Goal: Transaction & Acquisition: Book appointment/travel/reservation

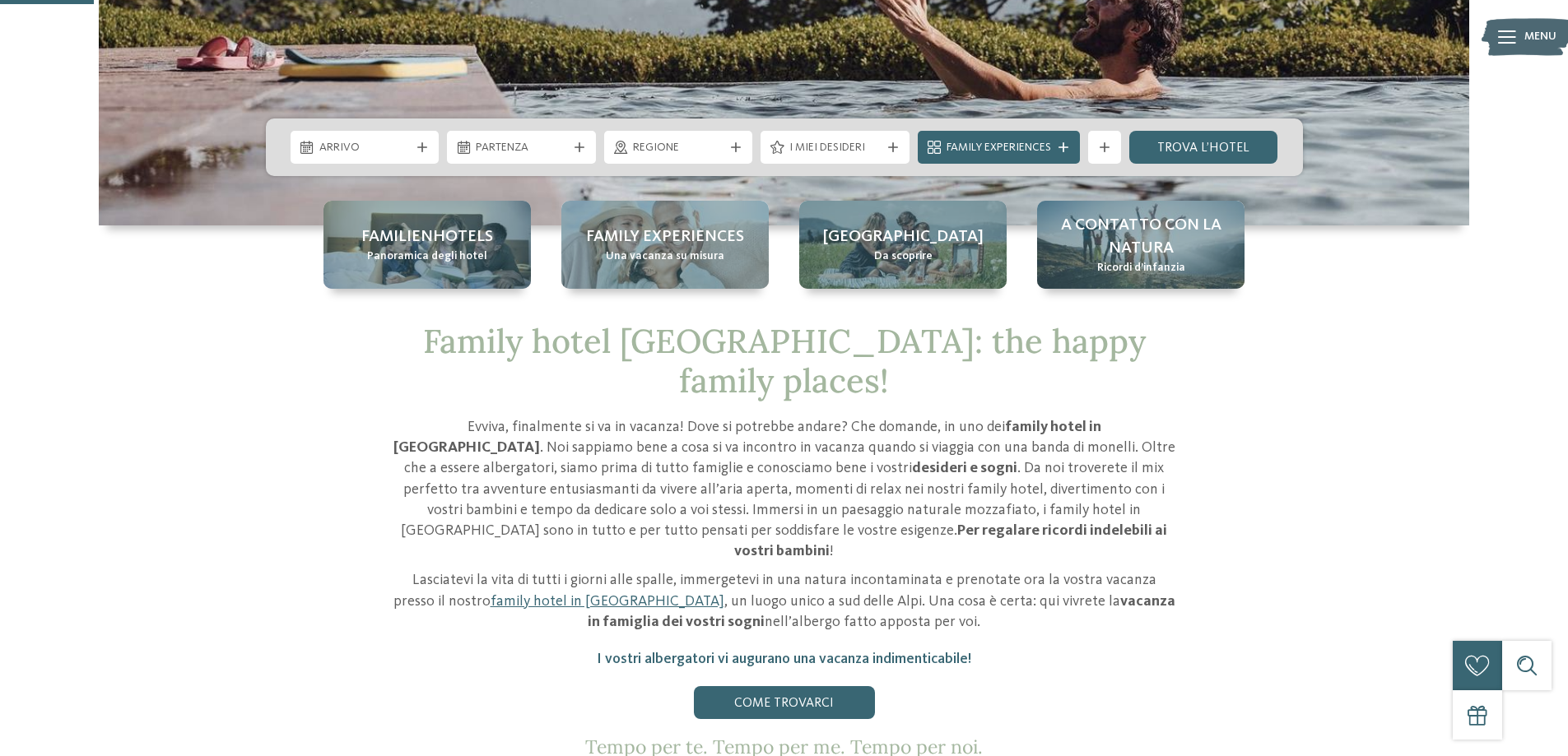
scroll to position [494, 0]
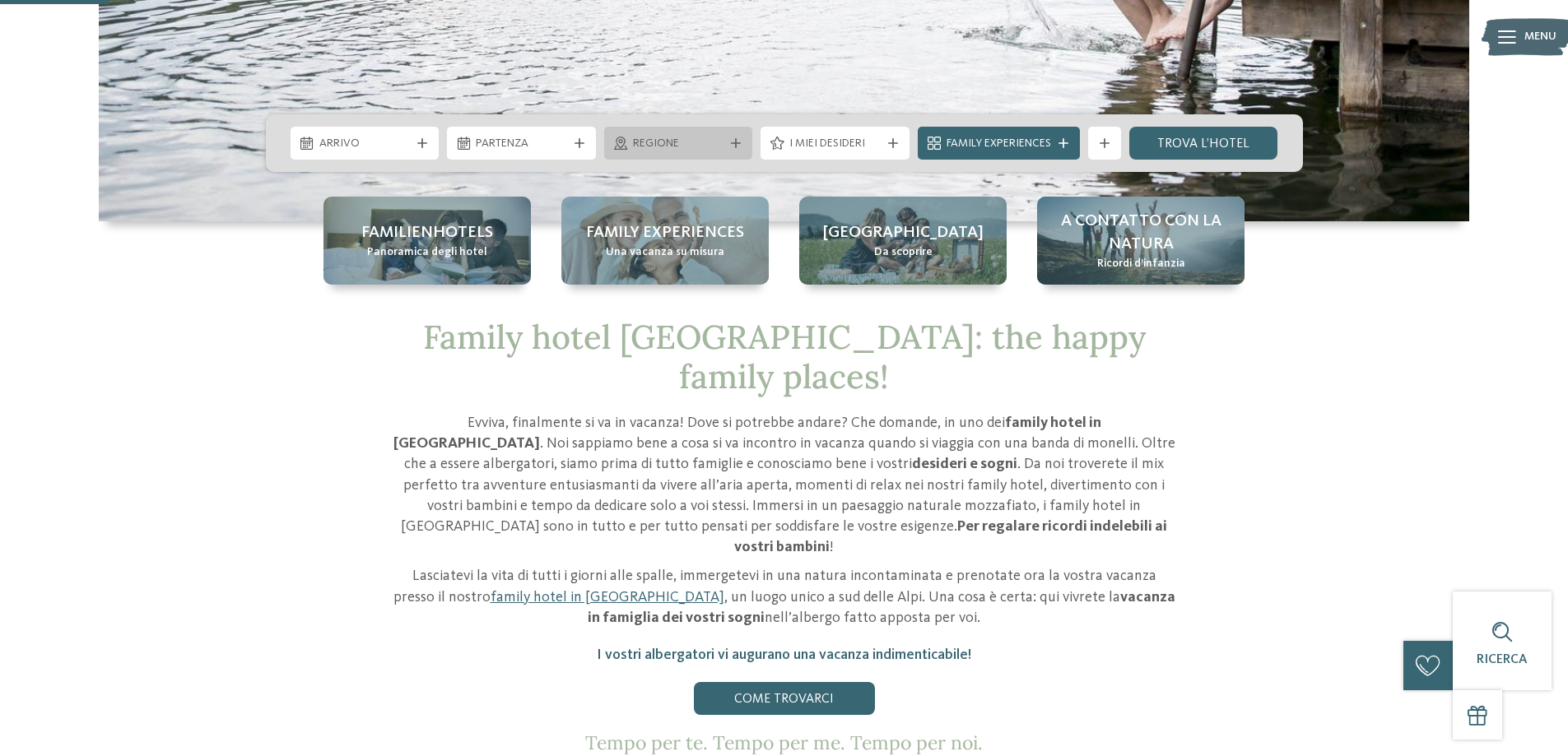
click at [647, 152] on span "Regione" at bounding box center [679, 144] width 91 height 16
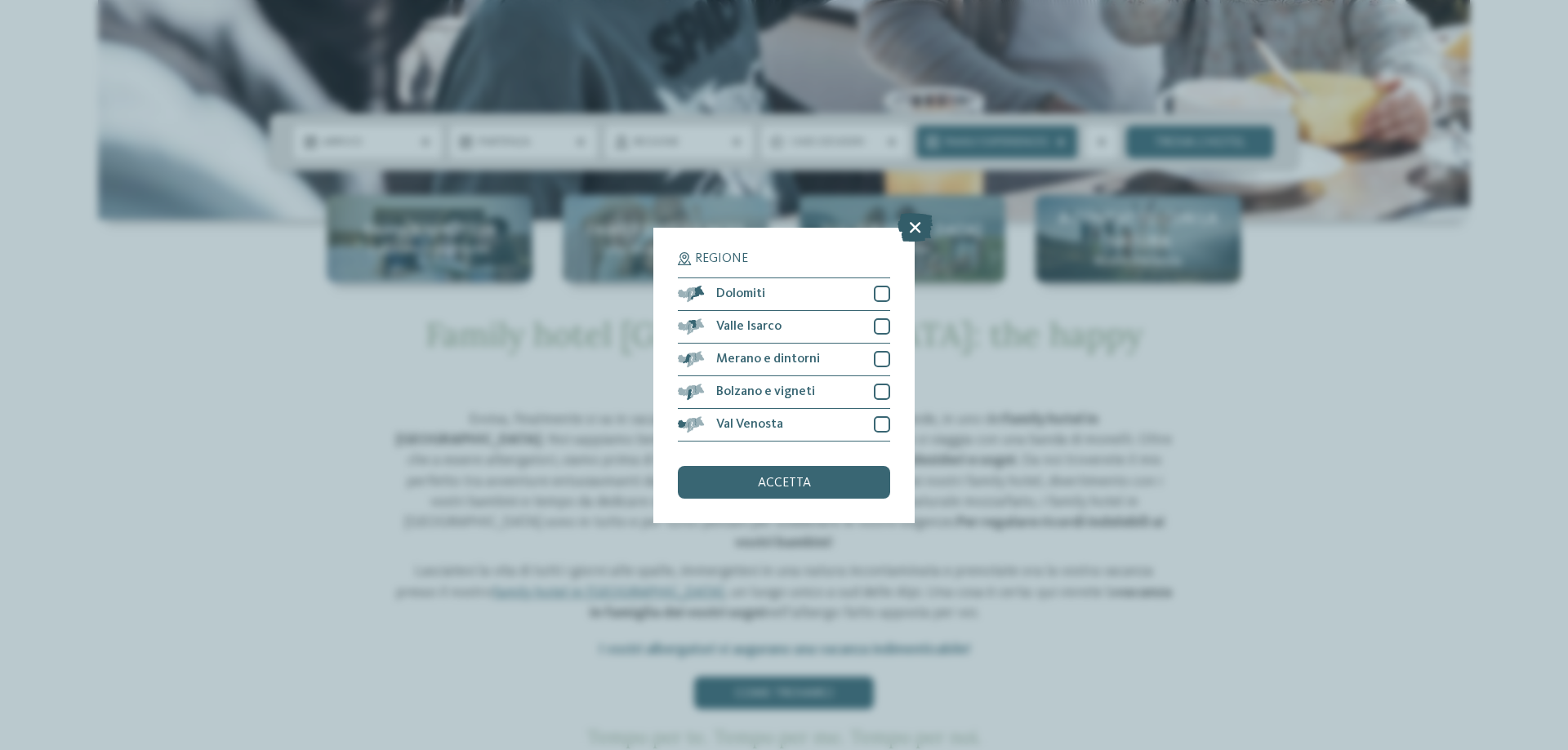
click at [921, 220] on icon at bounding box center [914, 227] width 35 height 29
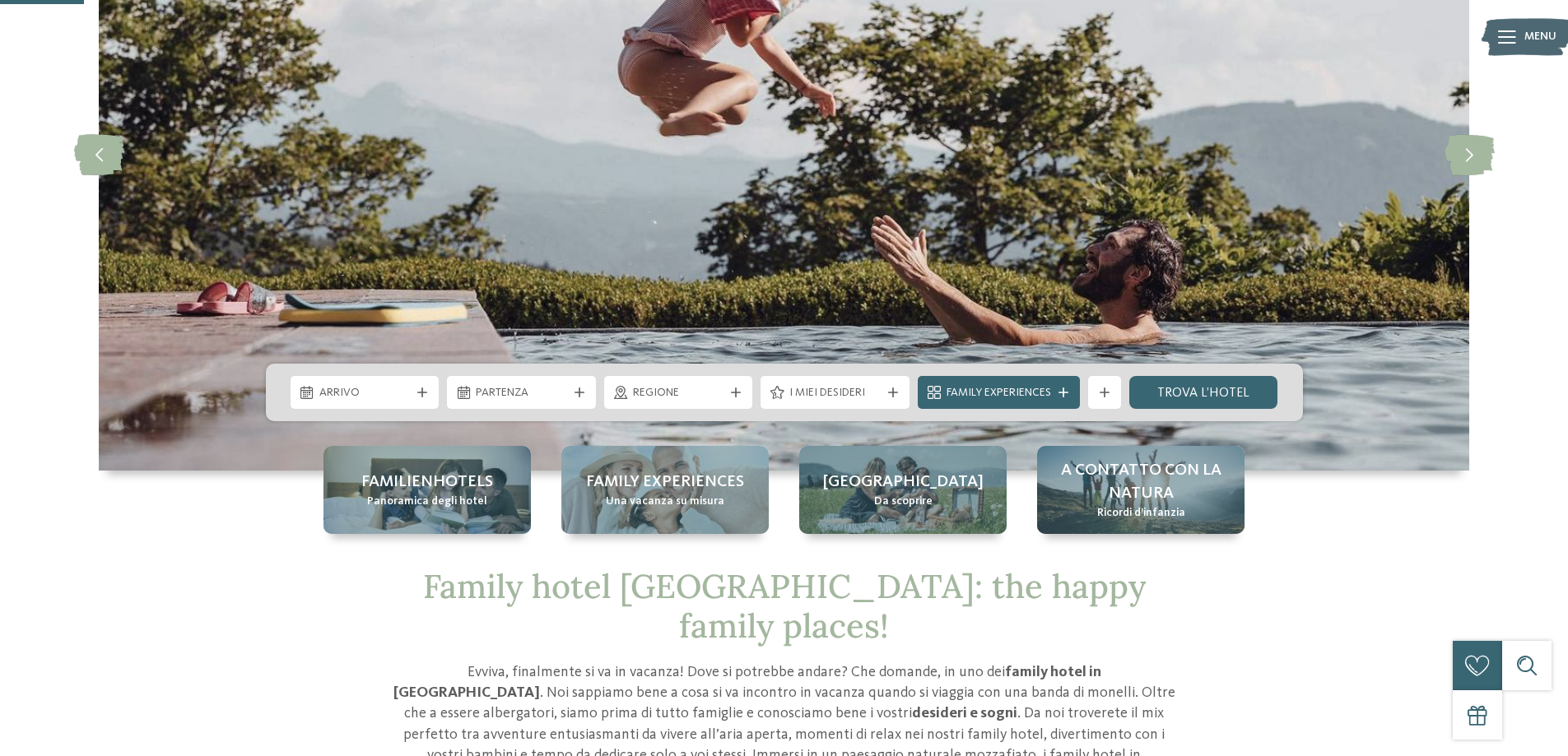
scroll to position [412, 0]
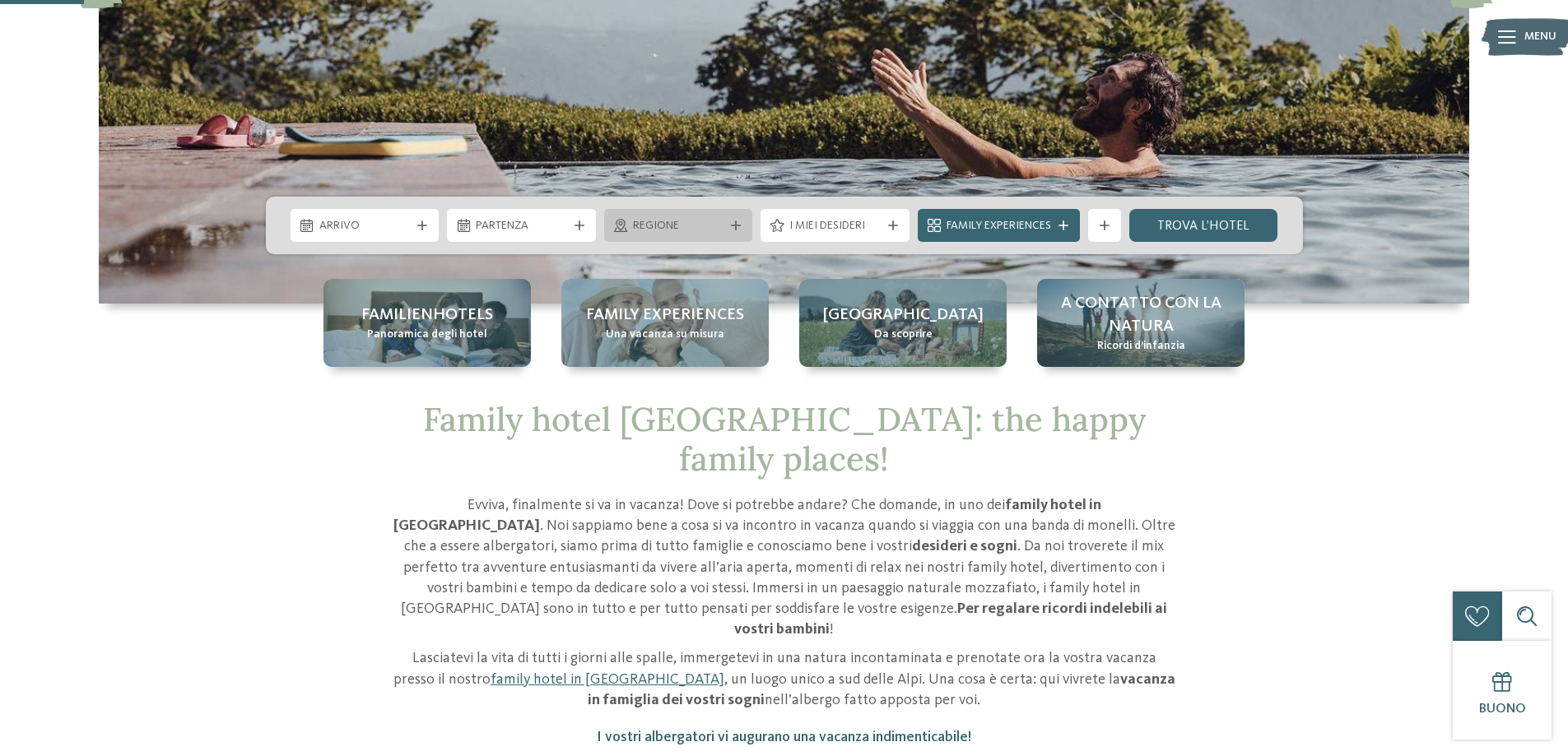
click at [657, 219] on span "Regione" at bounding box center [679, 226] width 91 height 16
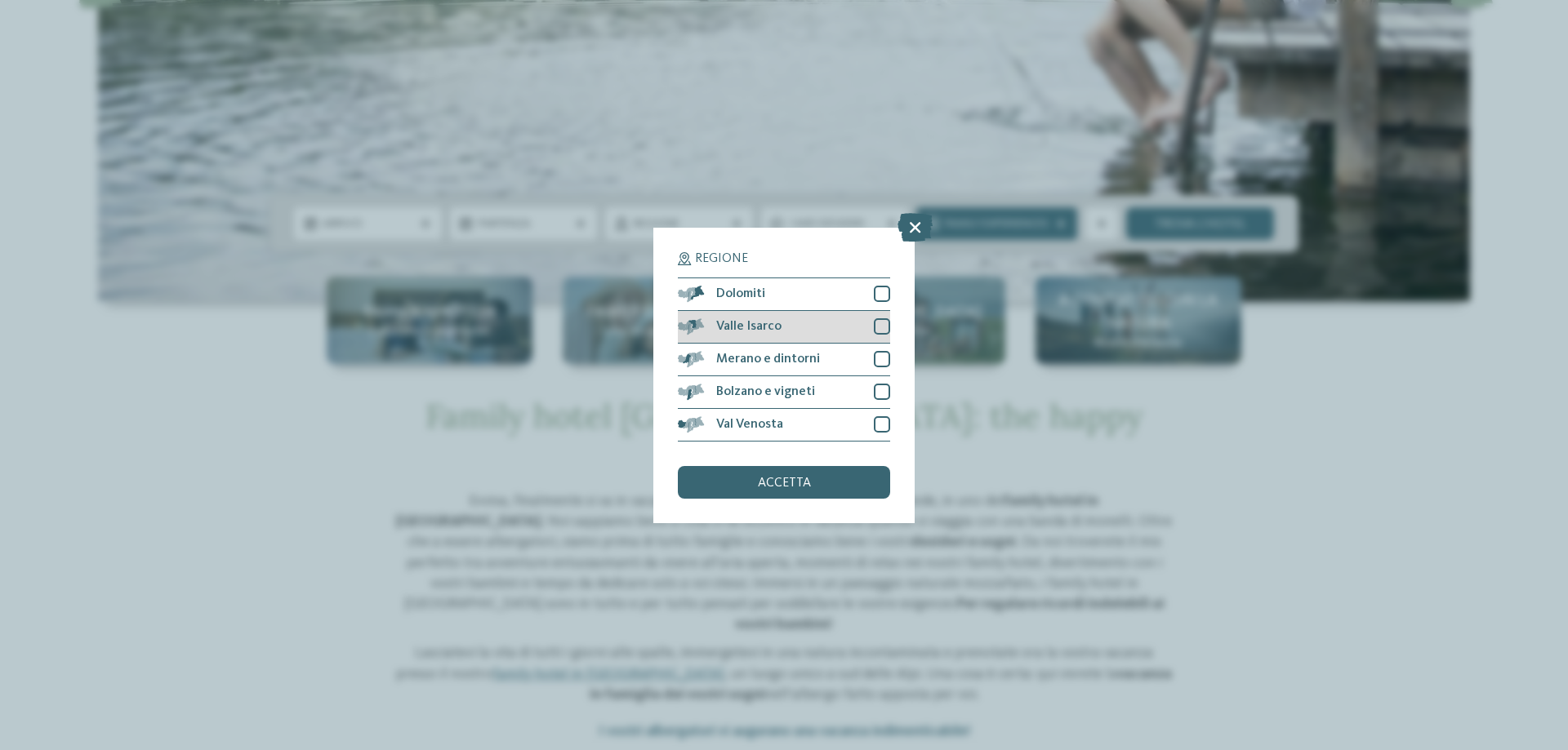
click at [884, 326] on div at bounding box center [882, 326] width 16 height 16
click at [819, 483] on div "accetta" at bounding box center [784, 482] width 212 height 32
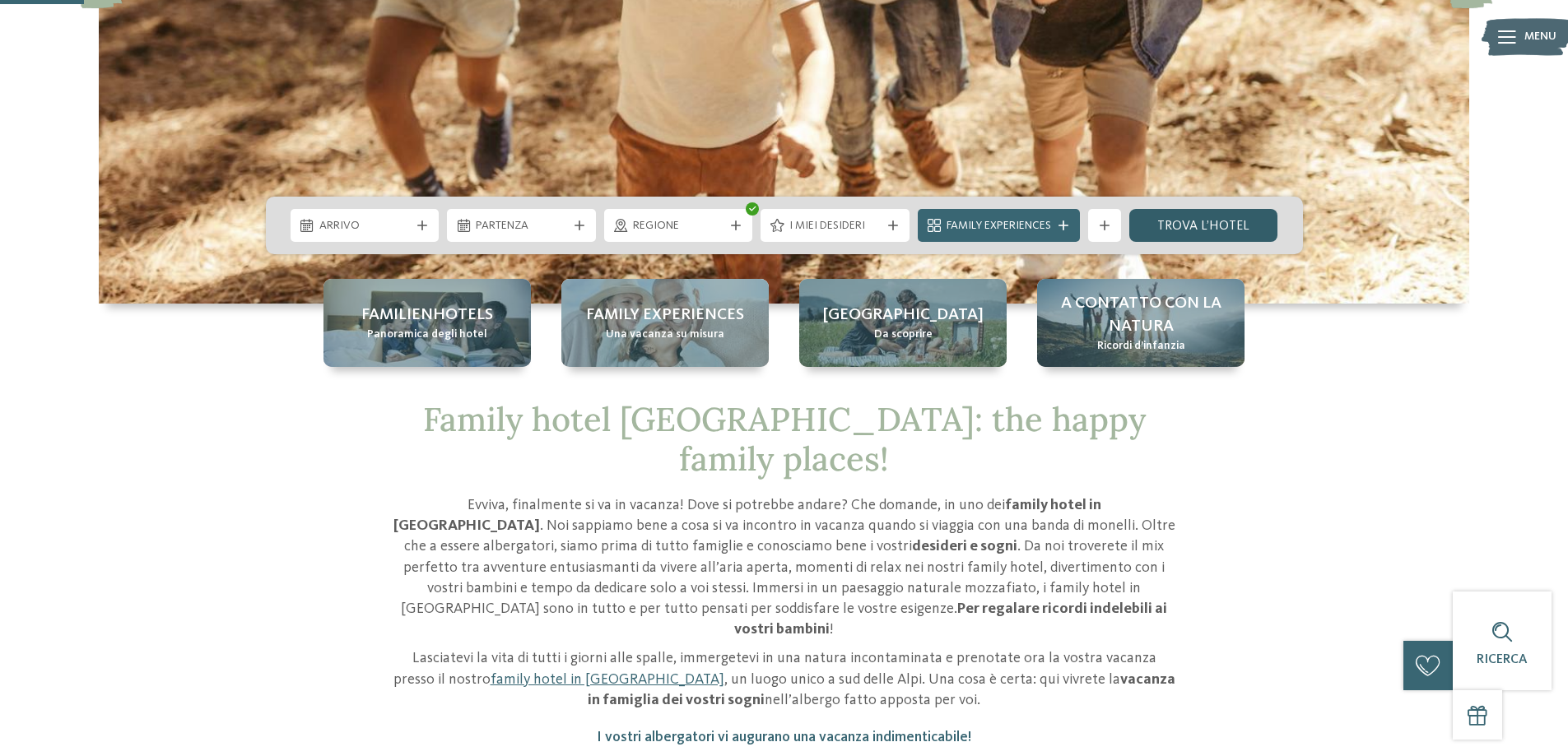
click at [1196, 234] on link "trova l’hotel" at bounding box center [1204, 225] width 149 height 33
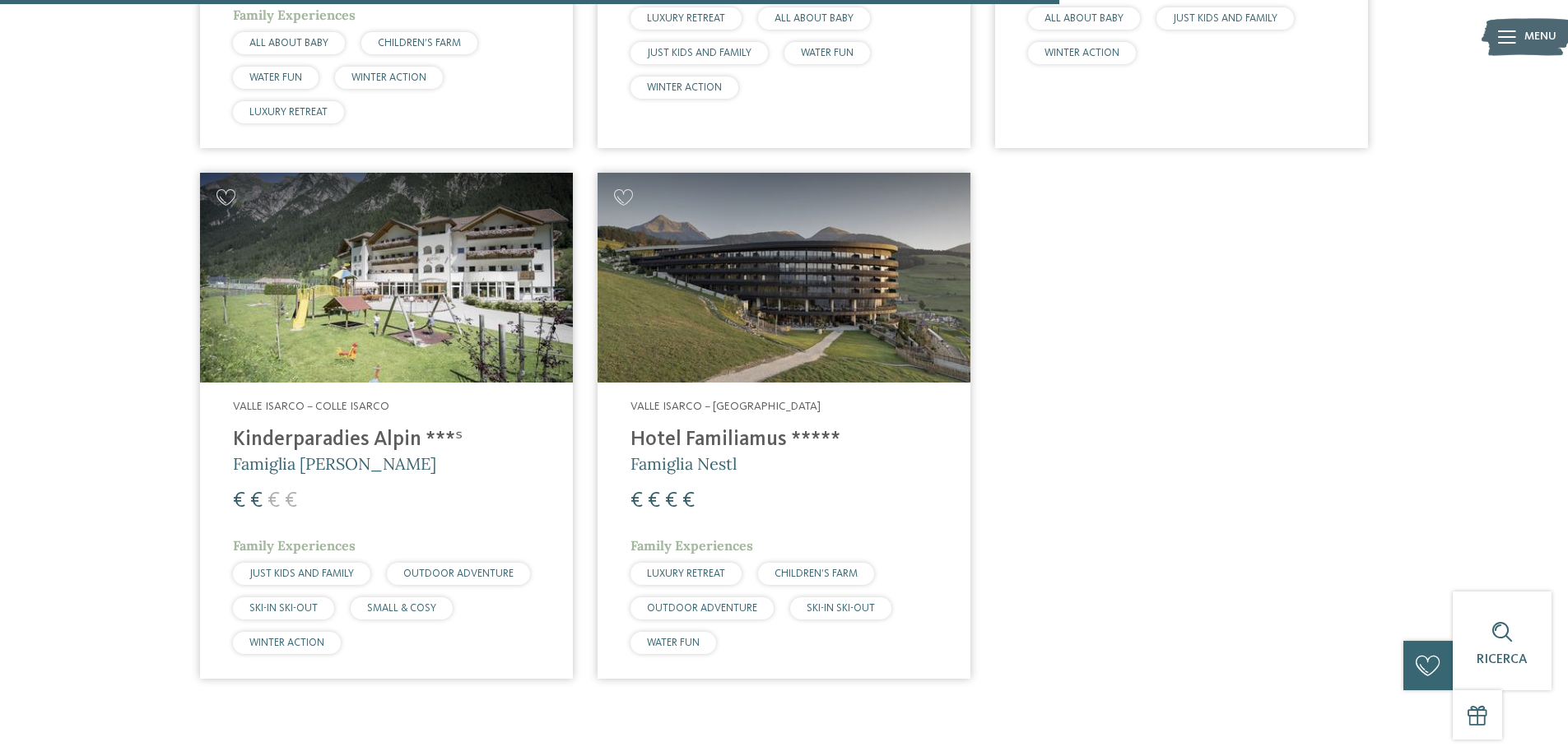
scroll to position [1691, 0]
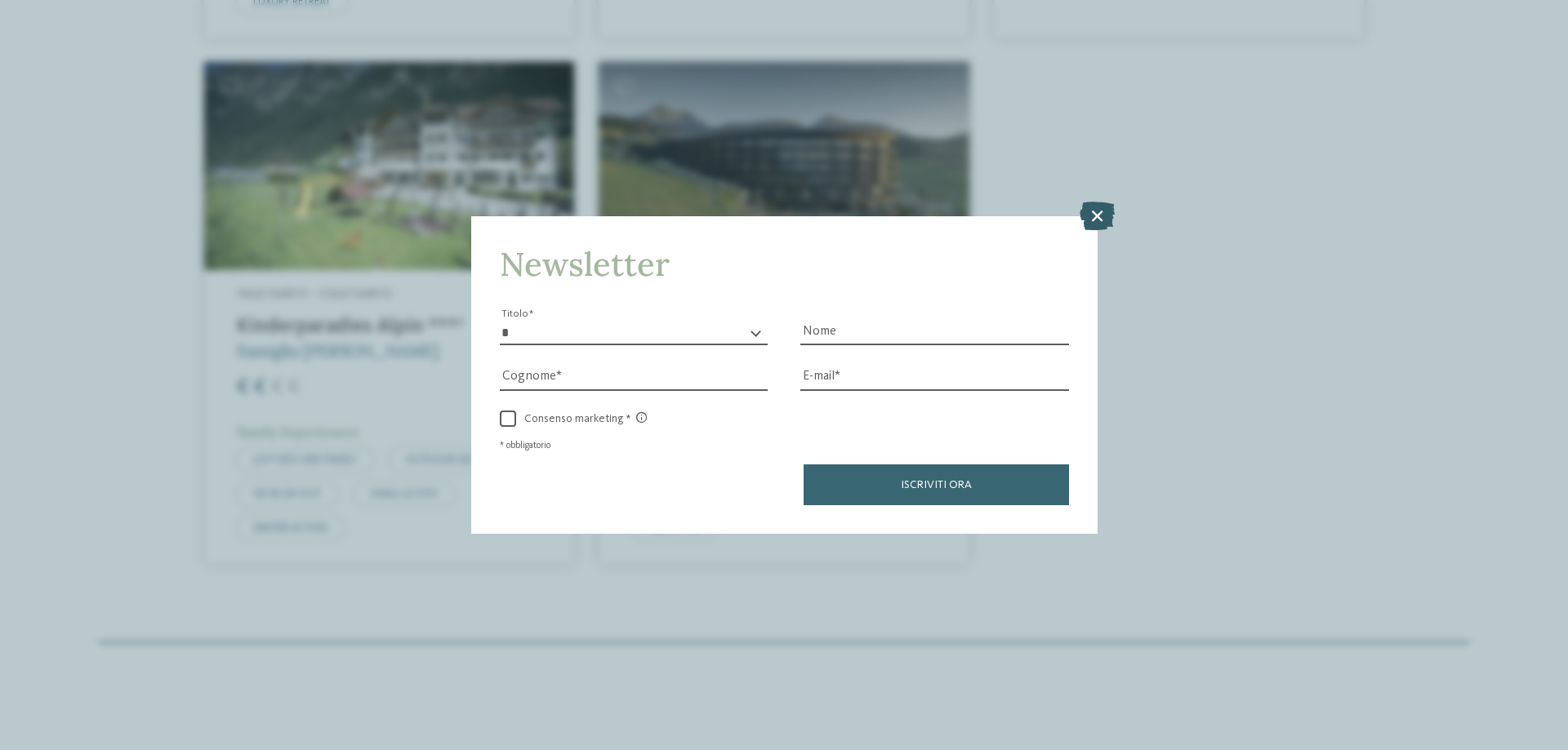
click at [1104, 216] on icon at bounding box center [1096, 216] width 35 height 29
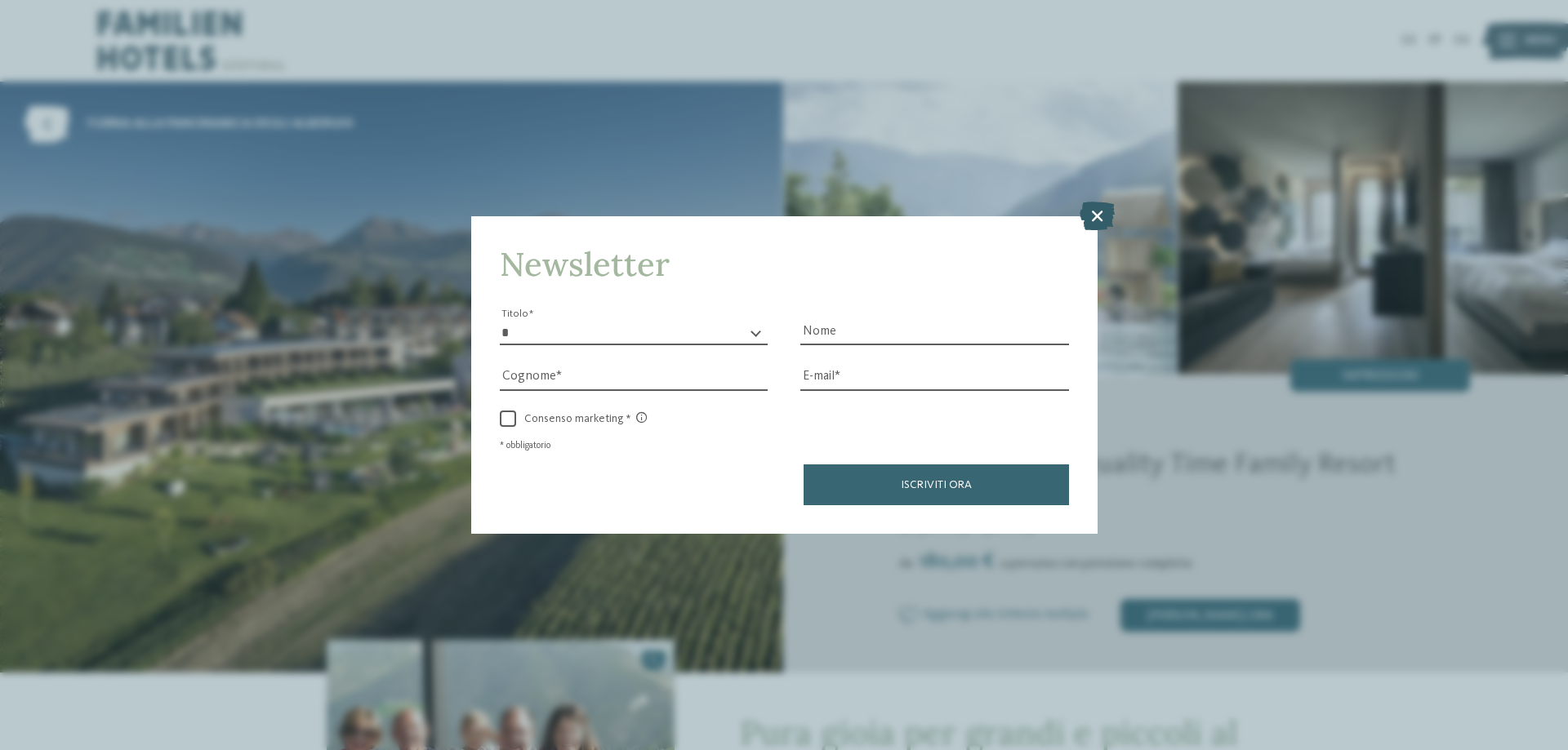
click at [1094, 212] on icon at bounding box center [1096, 216] width 35 height 29
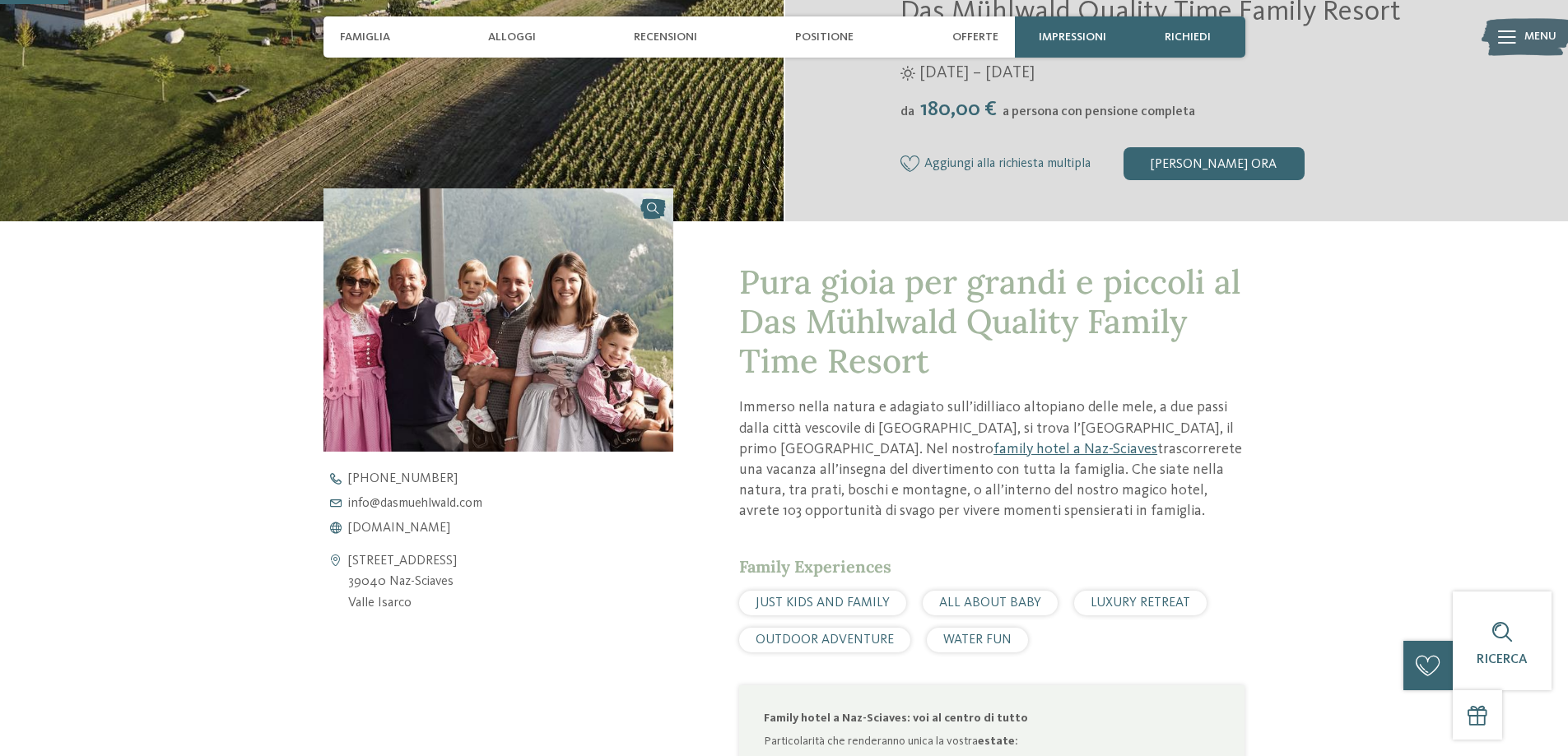
scroll to position [576, 0]
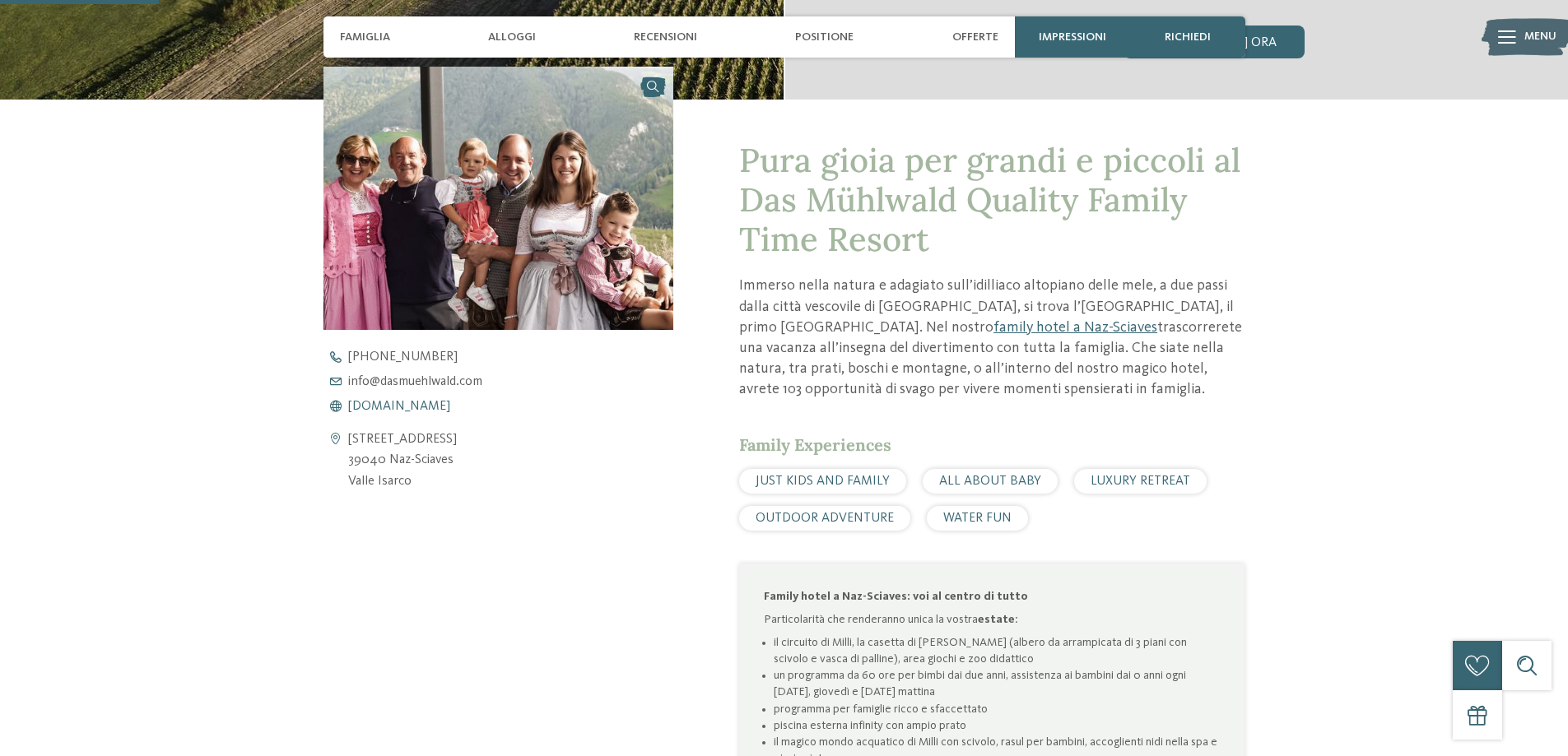
click at [437, 401] on span "www.dasmuehlwald.com" at bounding box center [399, 406] width 102 height 14
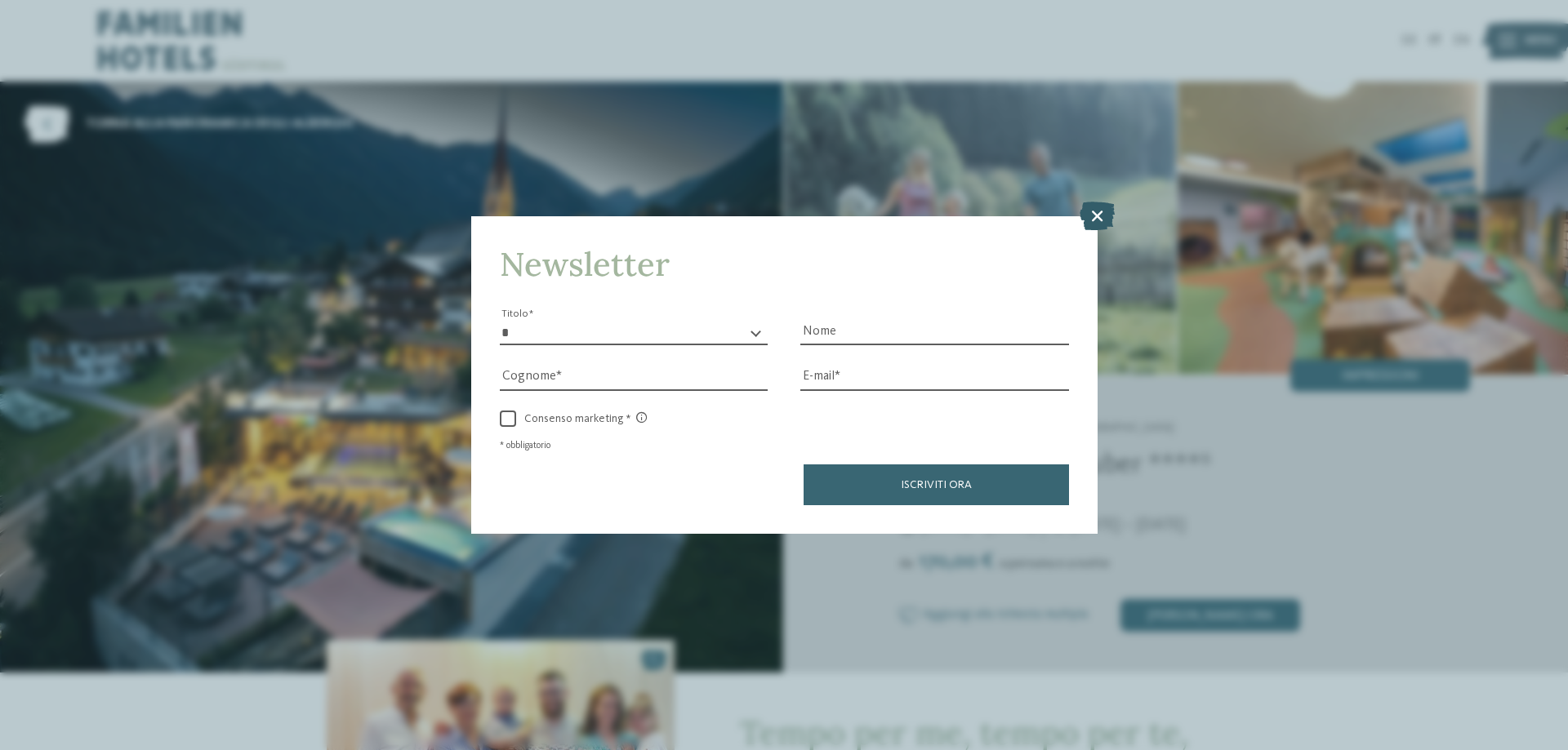
click at [1105, 213] on icon at bounding box center [1096, 216] width 35 height 29
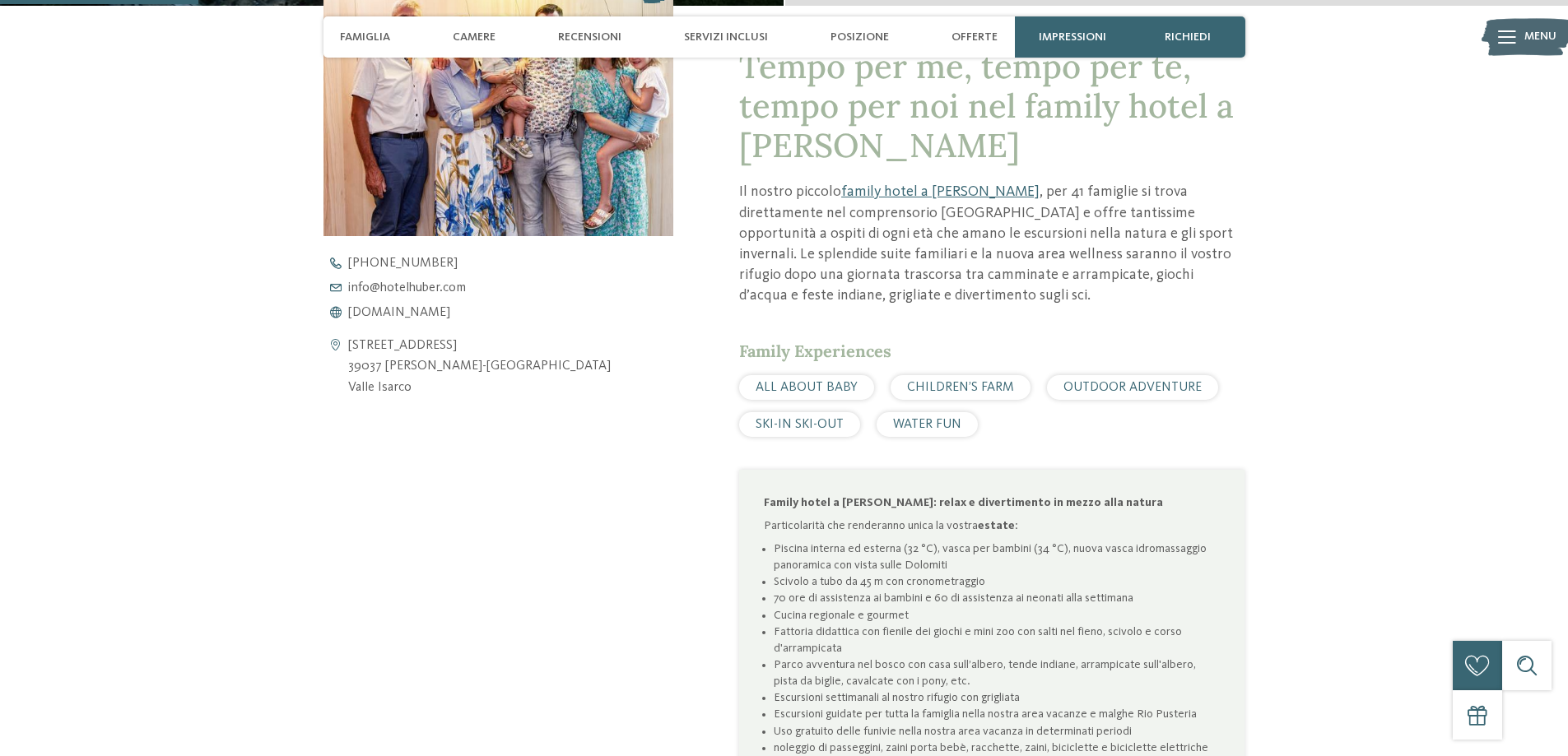
scroll to position [741, 0]
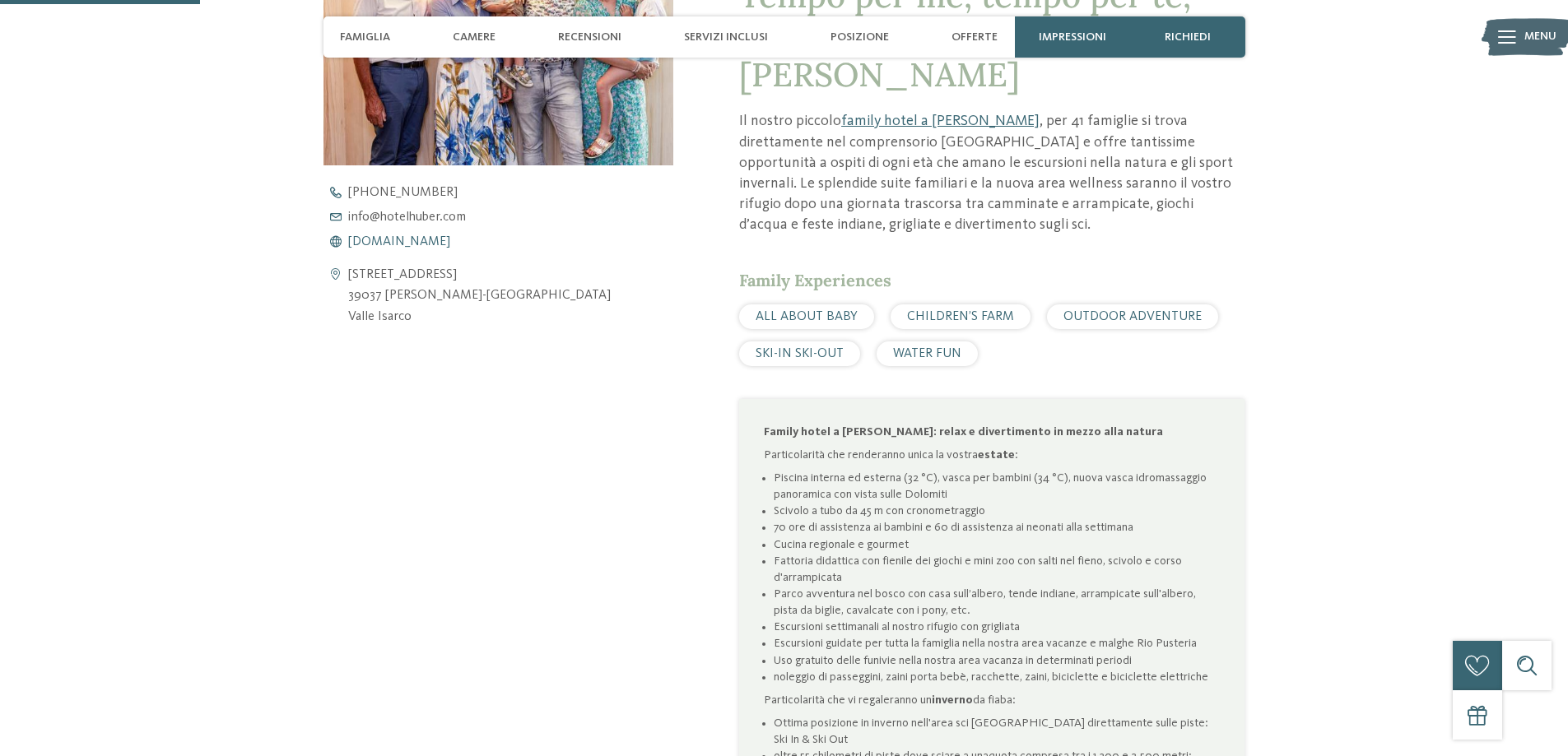
click at [364, 245] on span "www.hotelhuber.com" at bounding box center [399, 242] width 102 height 14
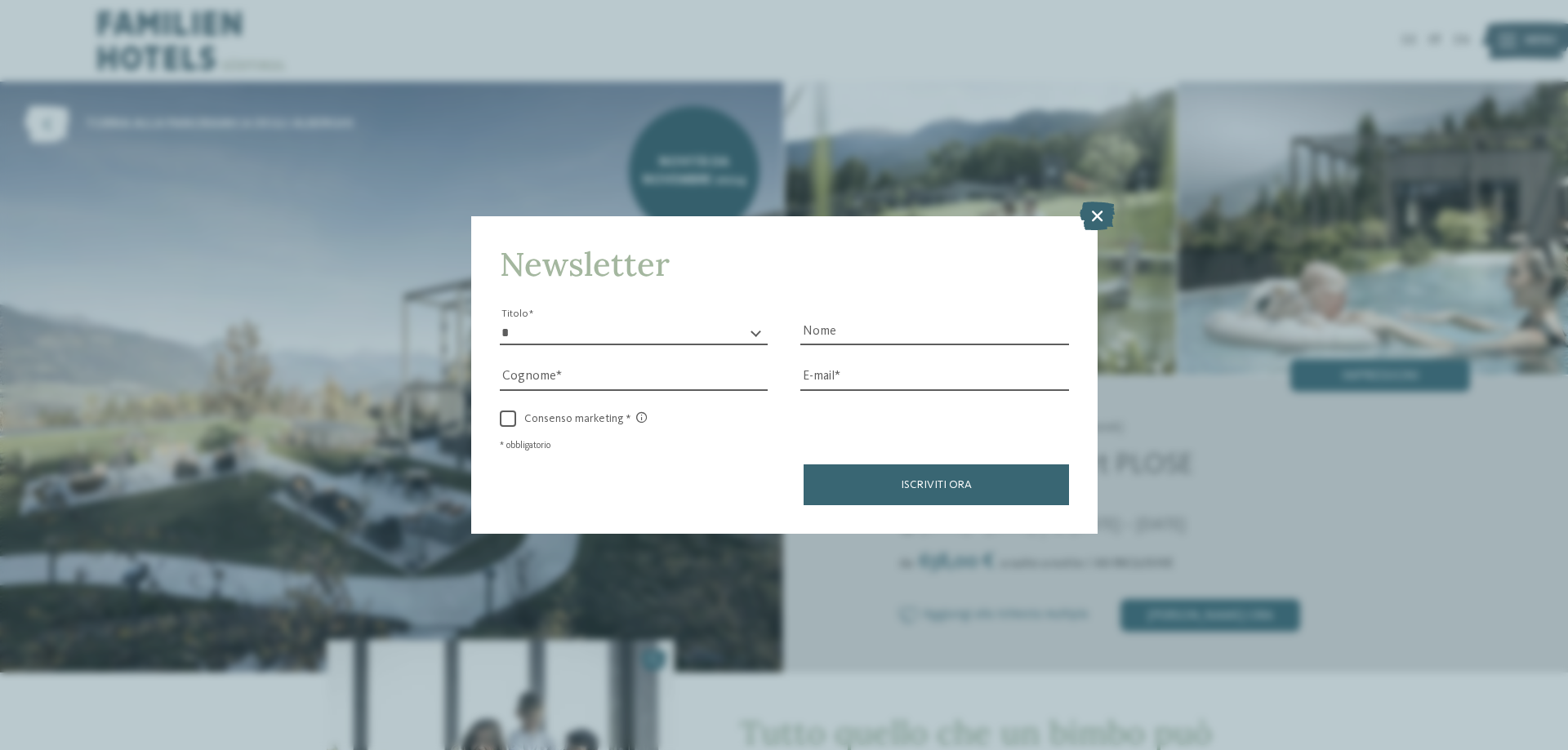
click at [1092, 224] on icon at bounding box center [1096, 216] width 35 height 29
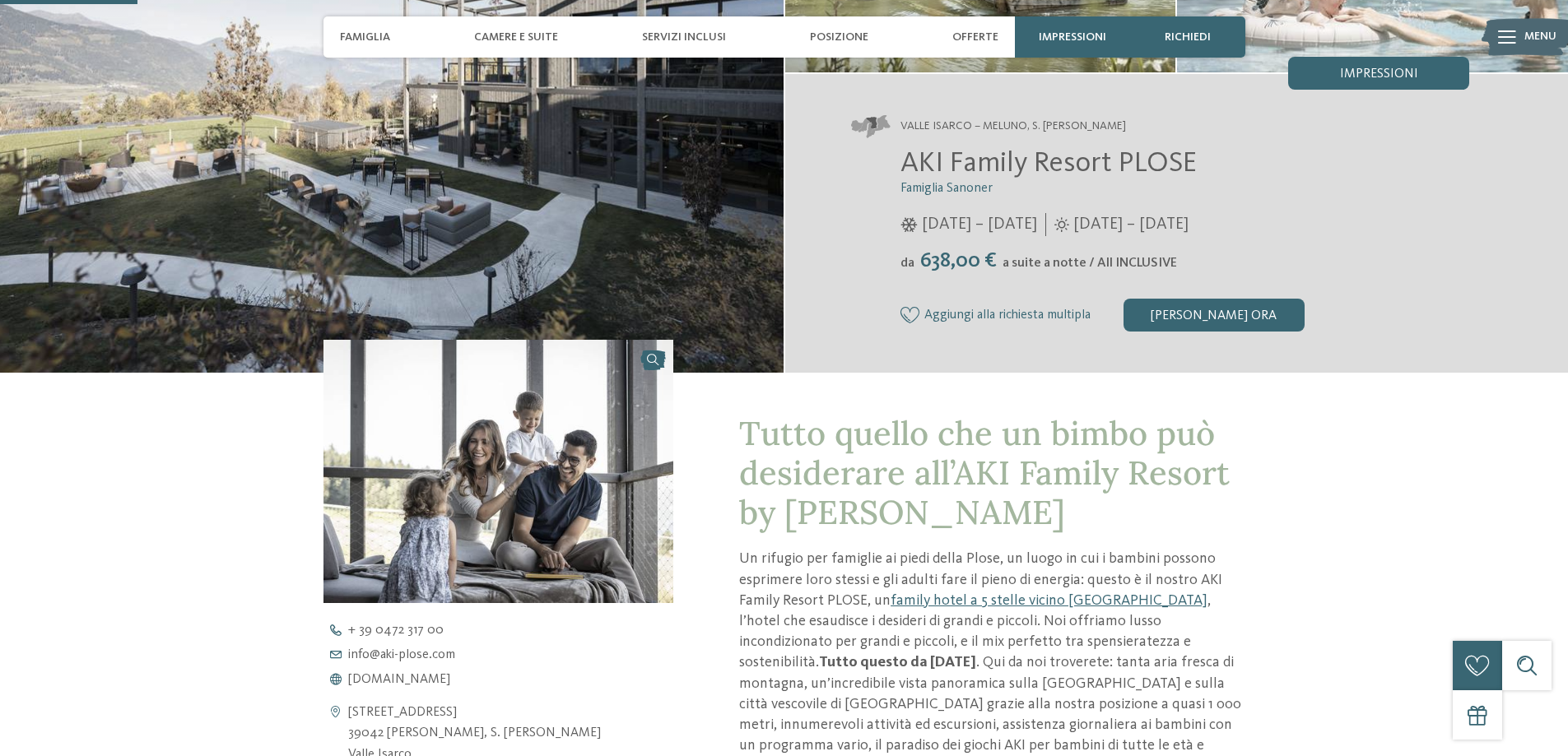
scroll to position [494, 0]
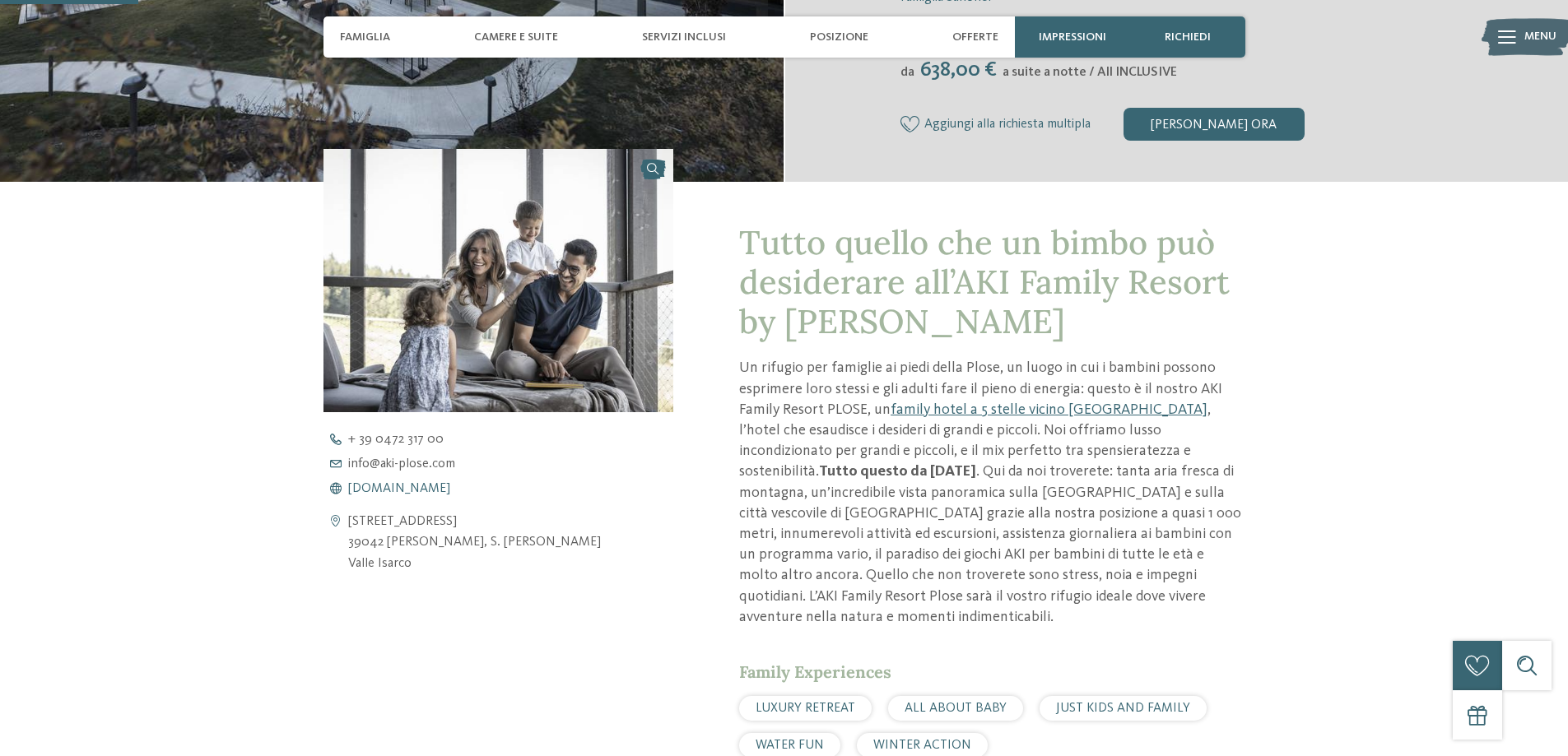
click at [402, 484] on span "www.aki-plose.com" at bounding box center [399, 489] width 102 height 14
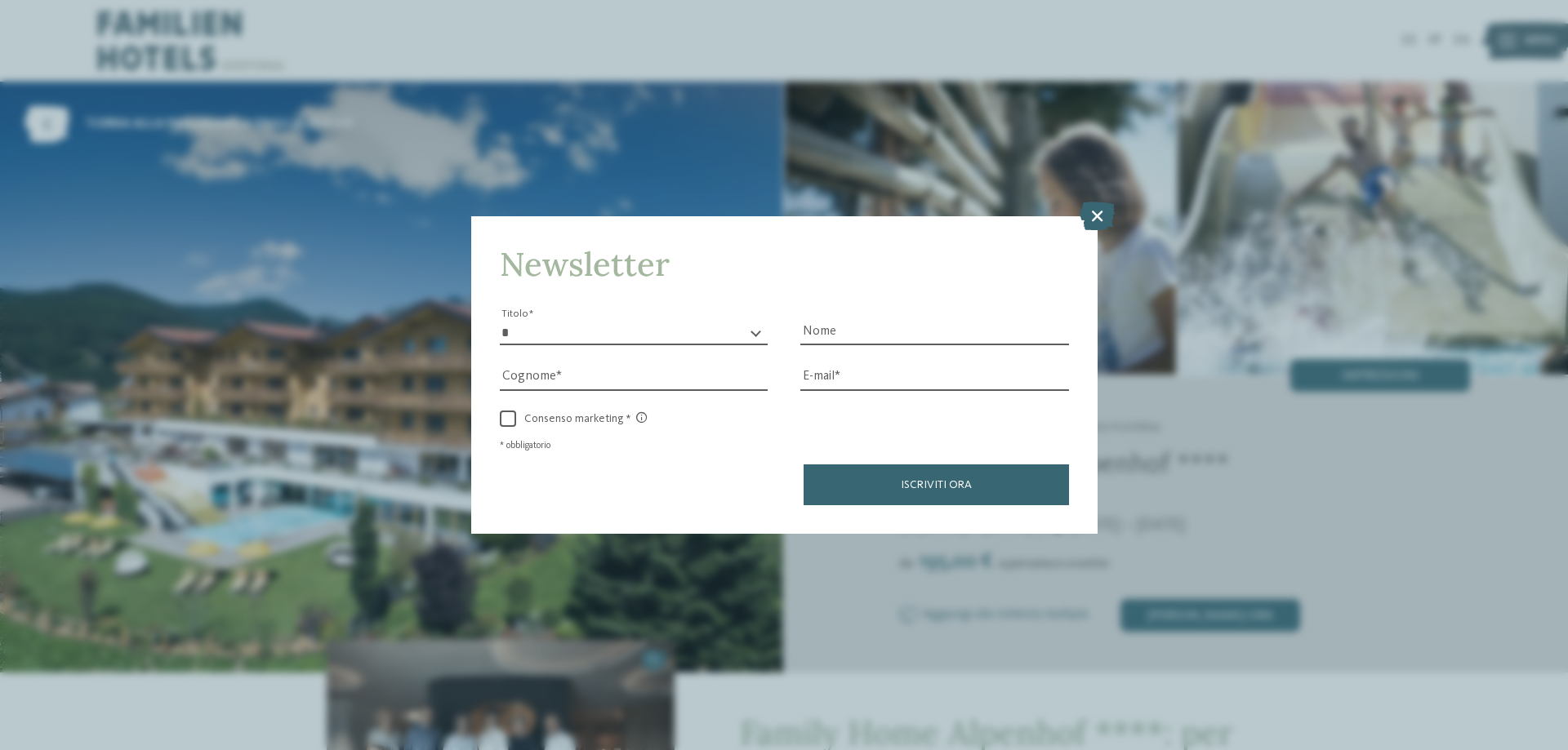
click at [1104, 213] on icon at bounding box center [1096, 216] width 35 height 29
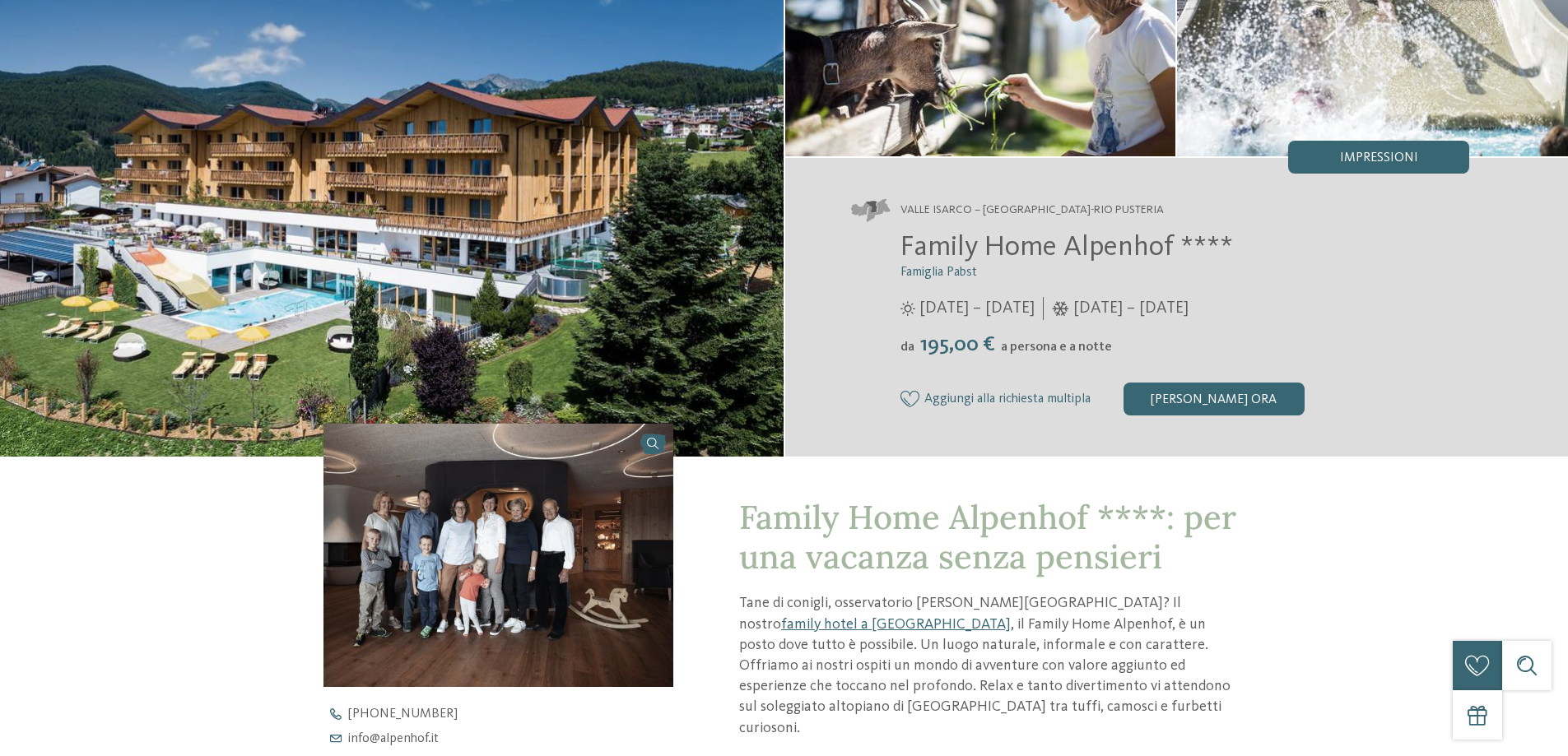
scroll to position [576, 0]
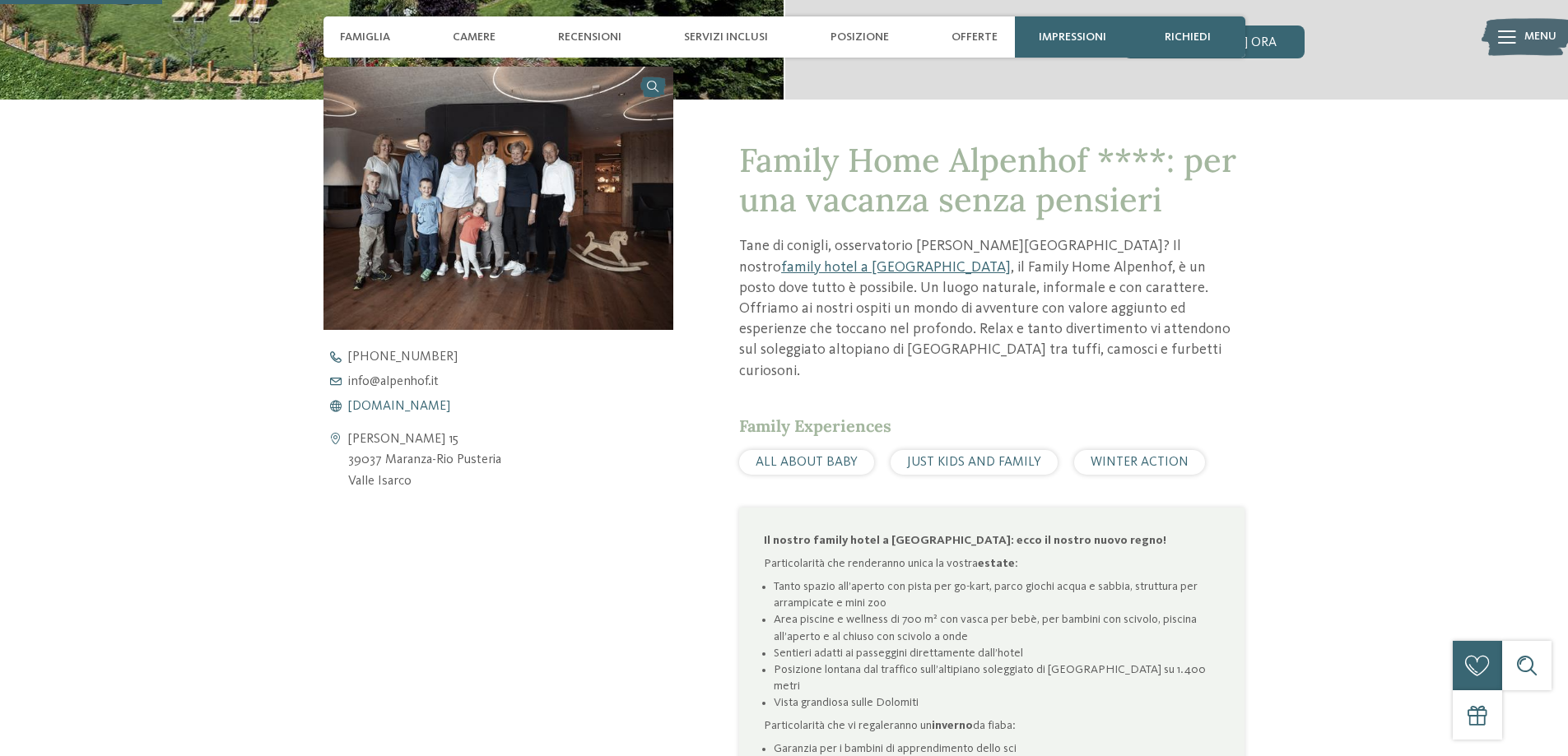
click at [404, 407] on span "[DOMAIN_NAME]" at bounding box center [399, 406] width 102 height 14
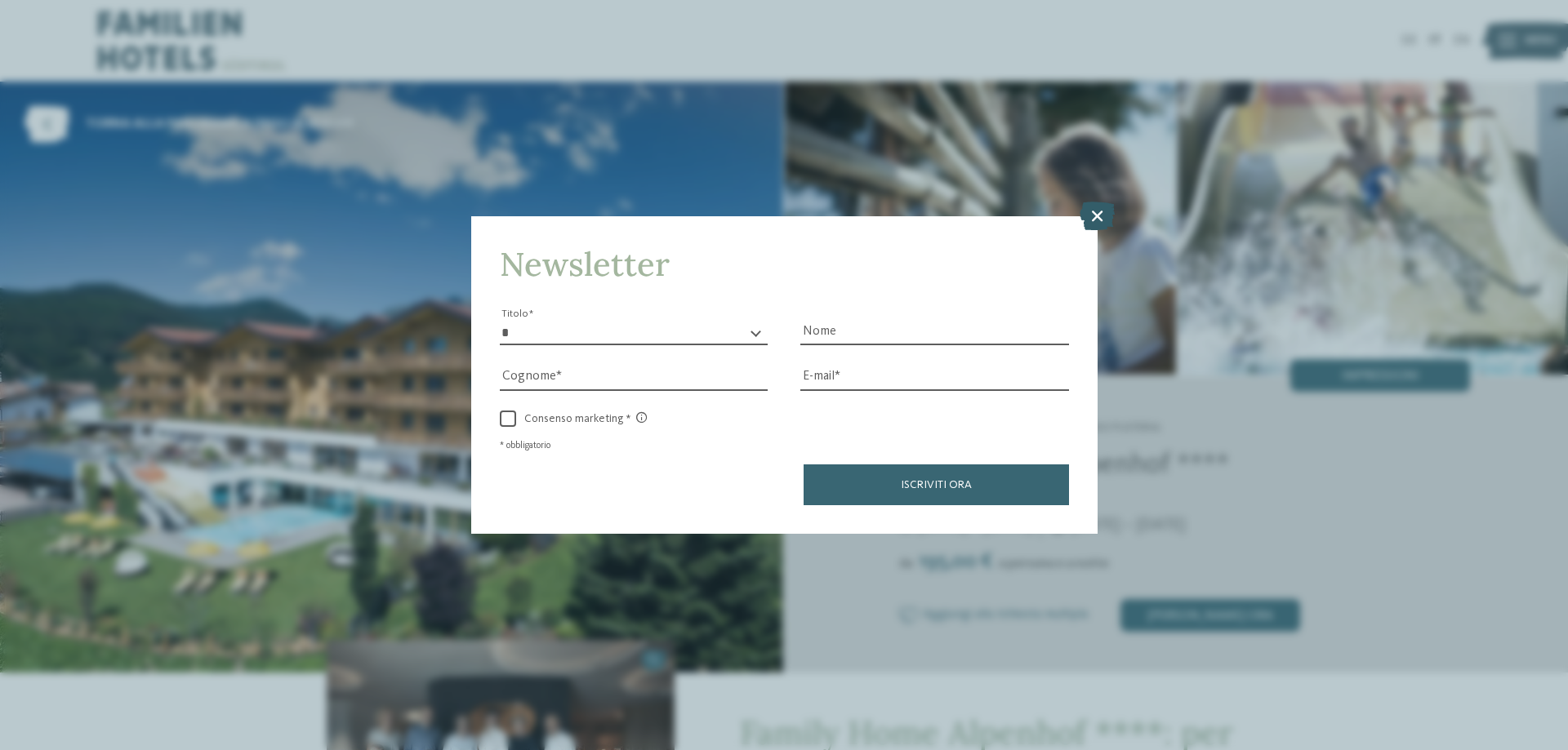
click at [1098, 213] on icon at bounding box center [1096, 216] width 35 height 29
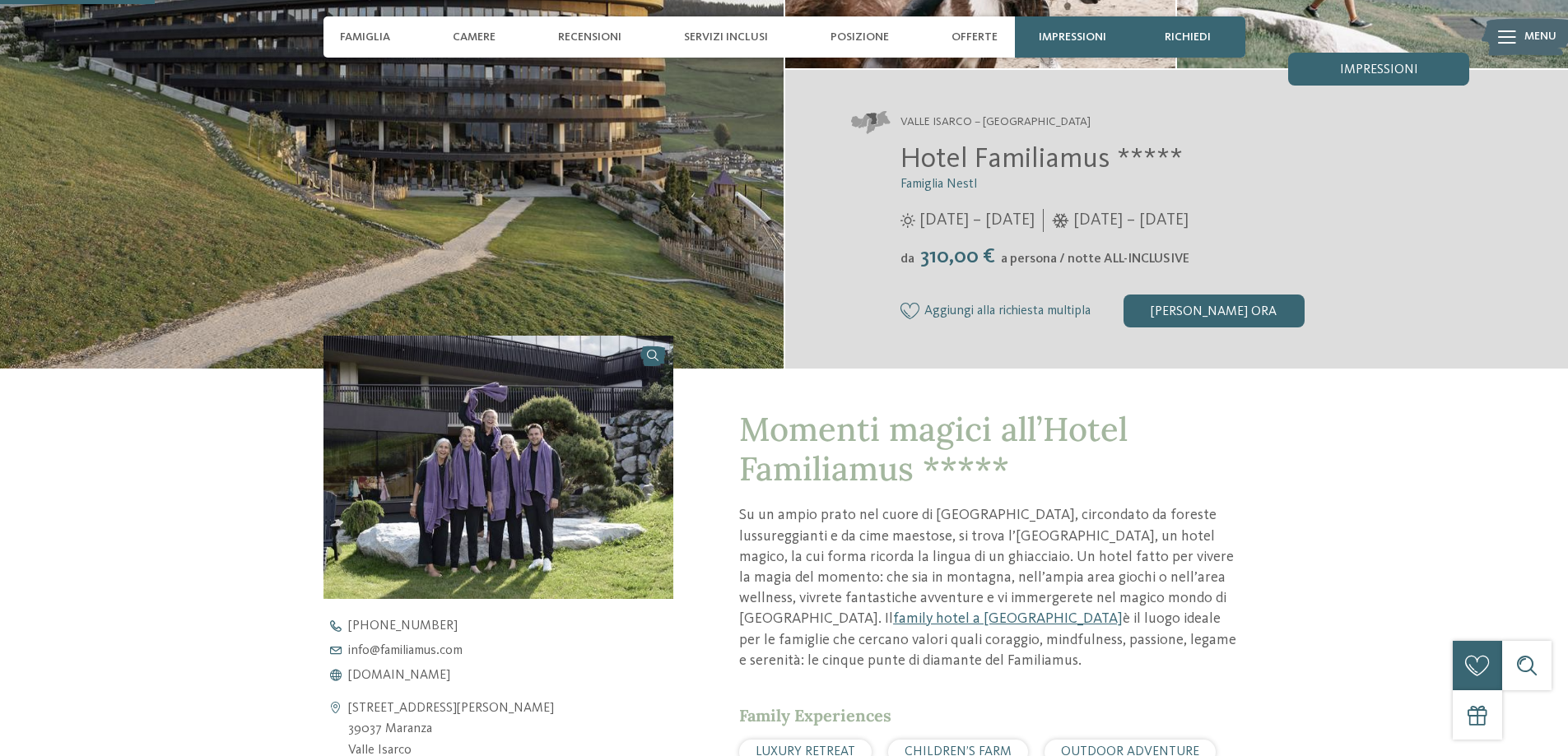
scroll to position [576, 0]
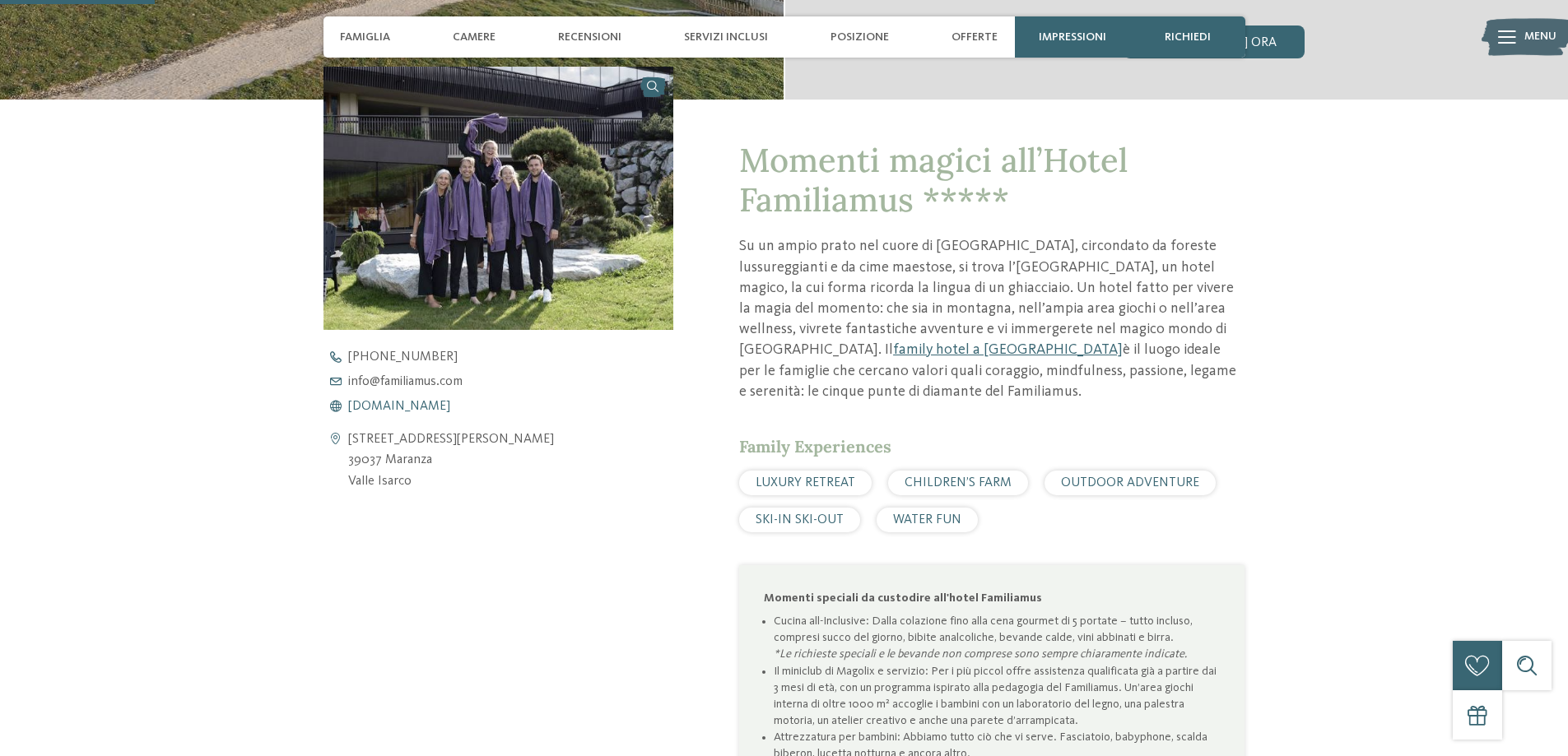
click at [415, 404] on span "[DOMAIN_NAME]" at bounding box center [399, 406] width 102 height 14
